Goal: Information Seeking & Learning: Understand process/instructions

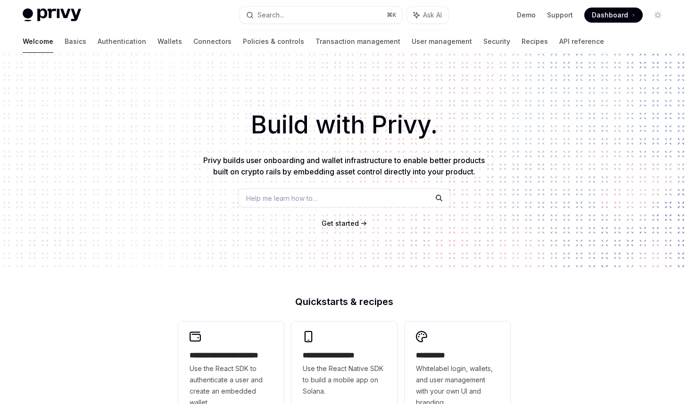
click at [550, 137] on h1 "Build with Privy." at bounding box center [344, 125] width 658 height 37
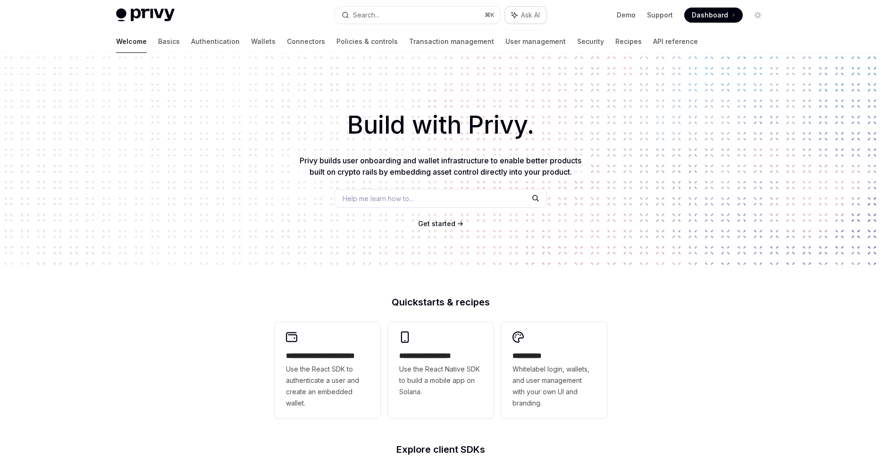
type textarea "*"
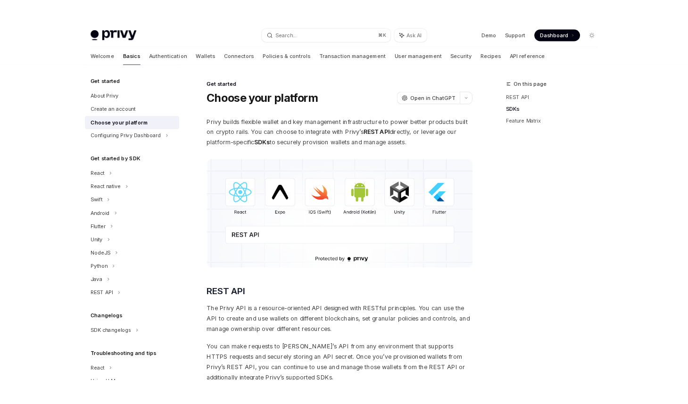
scroll to position [526, 0]
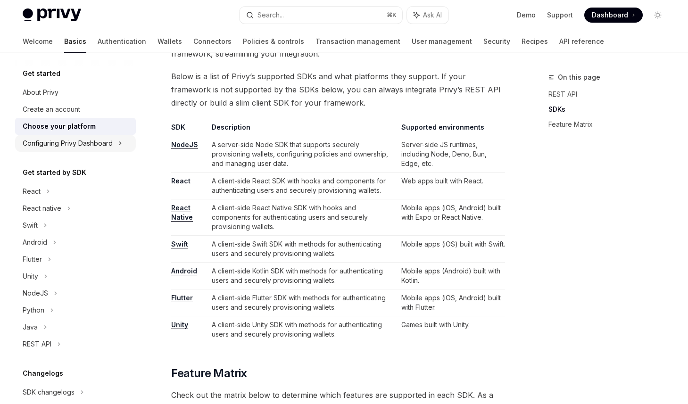
click at [60, 139] on div "Configuring Privy Dashboard" at bounding box center [68, 143] width 90 height 11
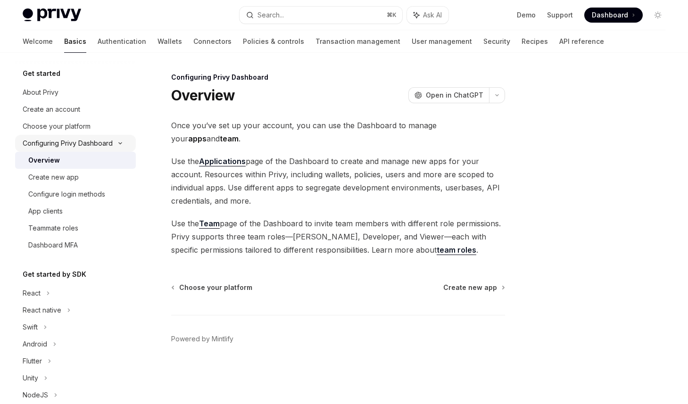
click at [63, 137] on div "Configuring Privy Dashboard" at bounding box center [75, 143] width 121 height 17
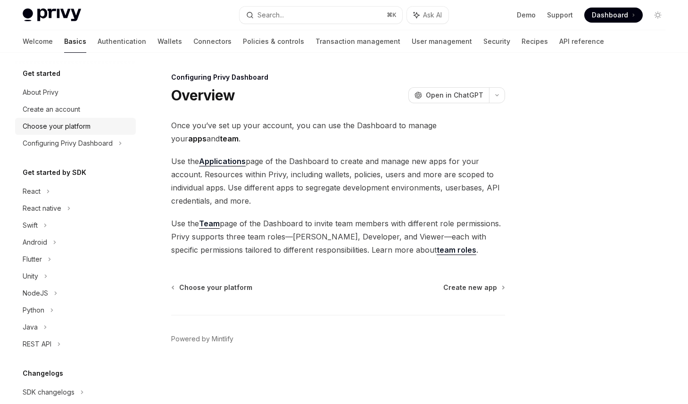
click at [67, 131] on div "Choose your platform" at bounding box center [57, 126] width 68 height 11
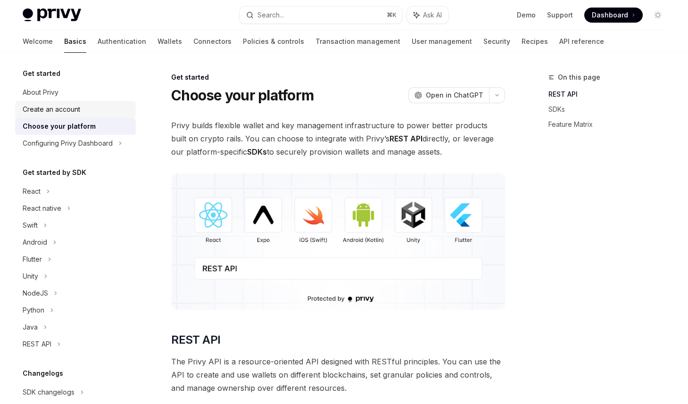
click at [82, 111] on div "Create an account" at bounding box center [77, 109] width 108 height 11
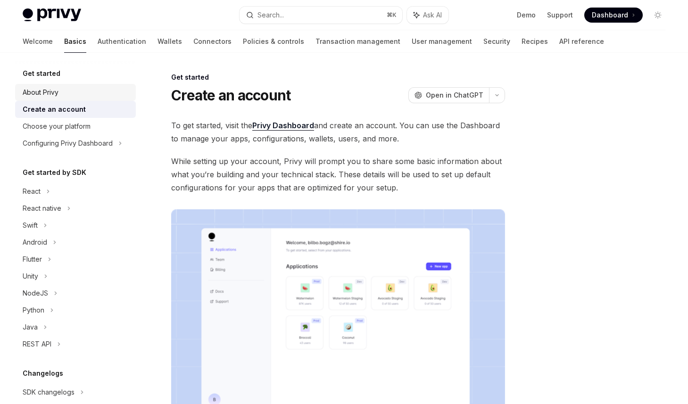
click at [66, 94] on div "About Privy" at bounding box center [77, 92] width 108 height 11
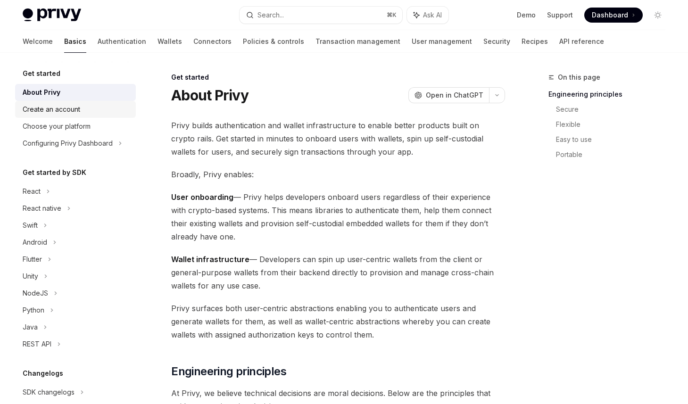
click at [67, 114] on div "Create an account" at bounding box center [52, 109] width 58 height 11
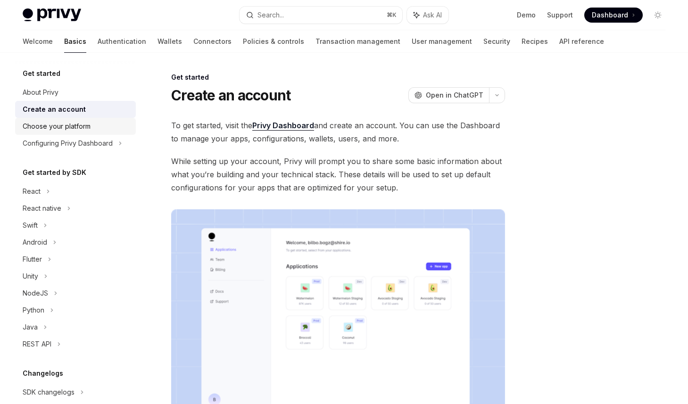
click at [67, 129] on div "Choose your platform" at bounding box center [57, 126] width 68 height 11
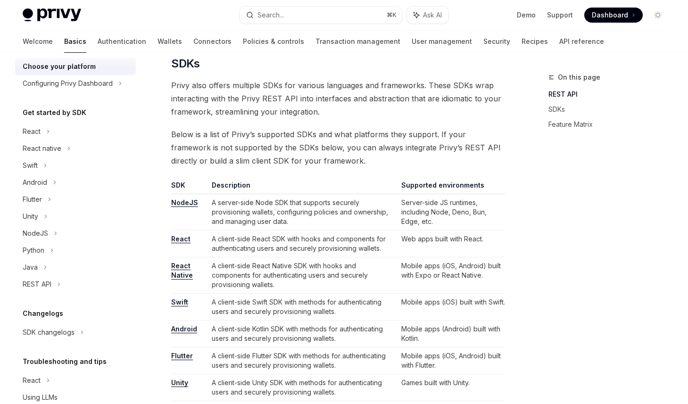
scroll to position [470, 0]
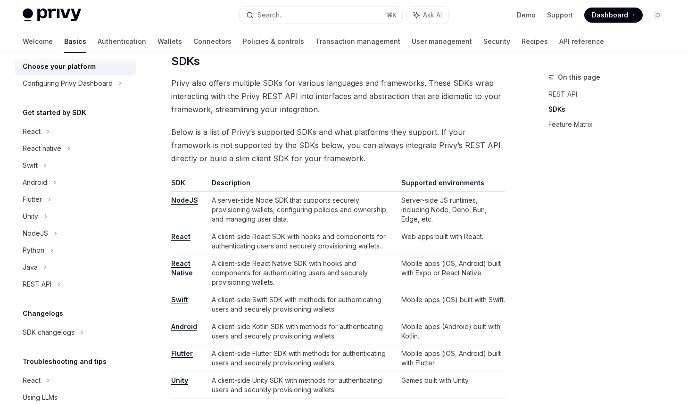
type textarea "*"
